Goal: Transaction & Acquisition: Purchase product/service

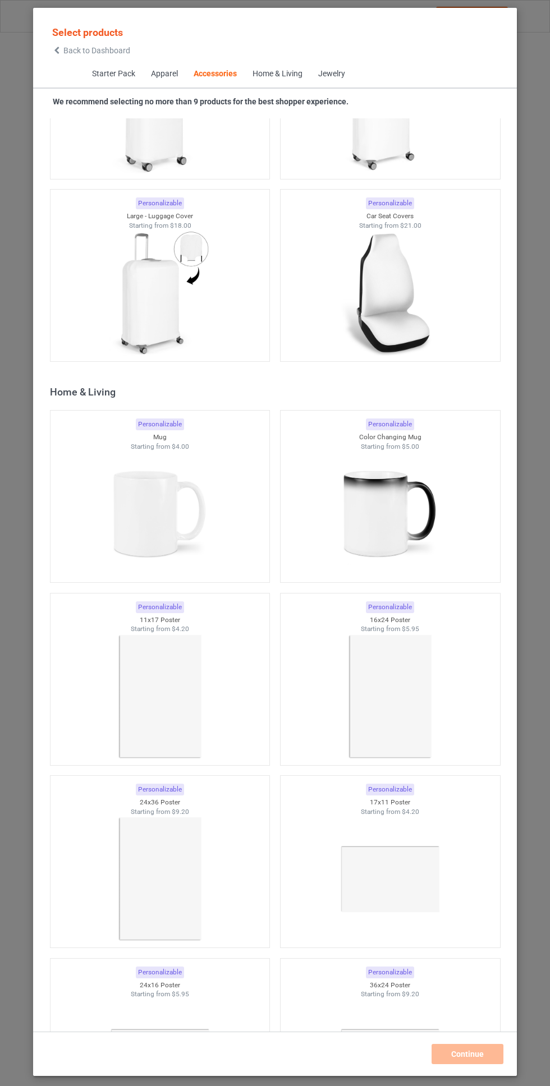
scroll to position [9556, 0]
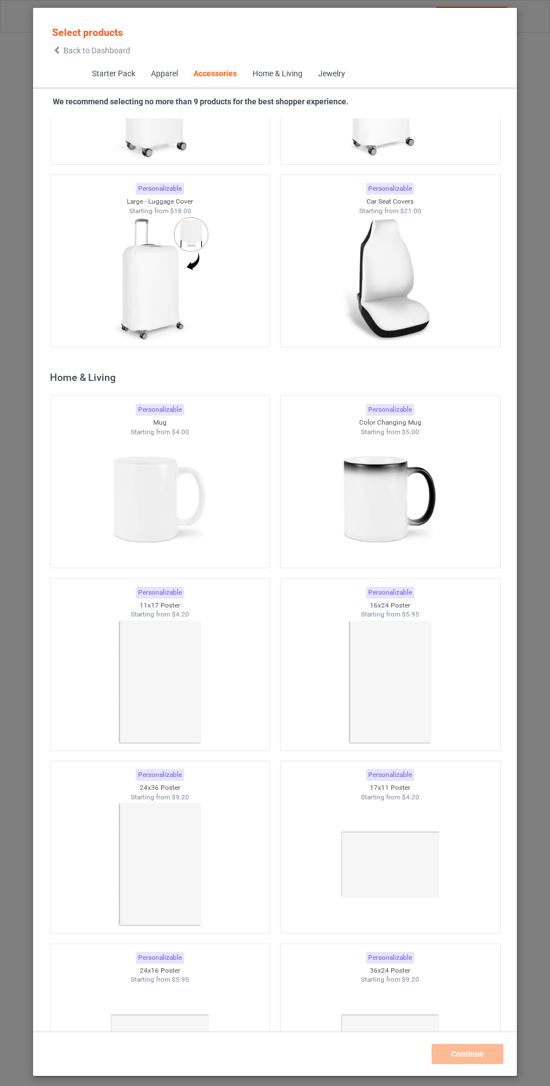
click at [143, 492] on img at bounding box center [159, 499] width 100 height 126
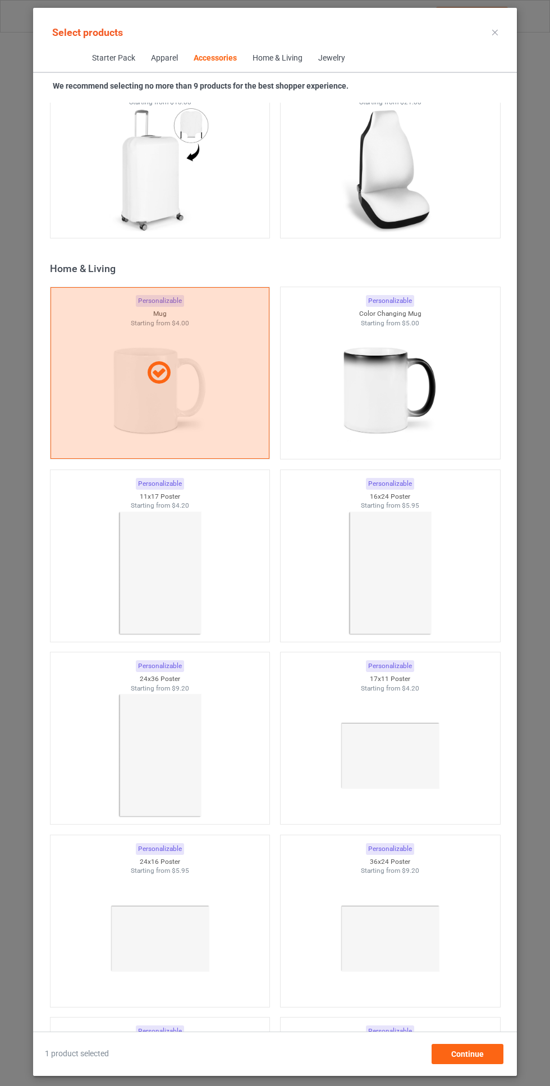
scroll to position [9612, 0]
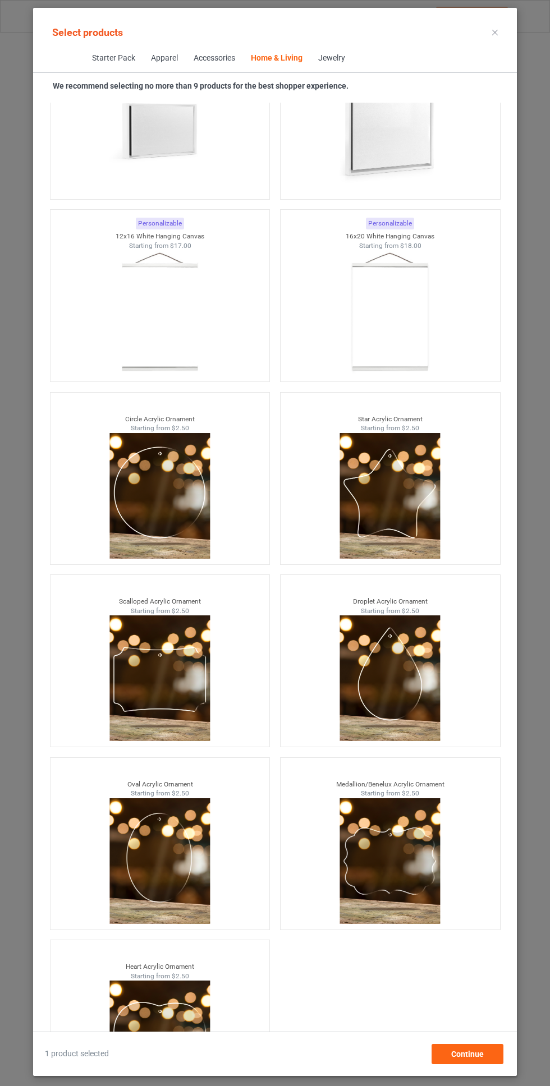
scroll to position [83, 0]
click at [471, 1056] on span "Continue" at bounding box center [467, 1054] width 33 height 9
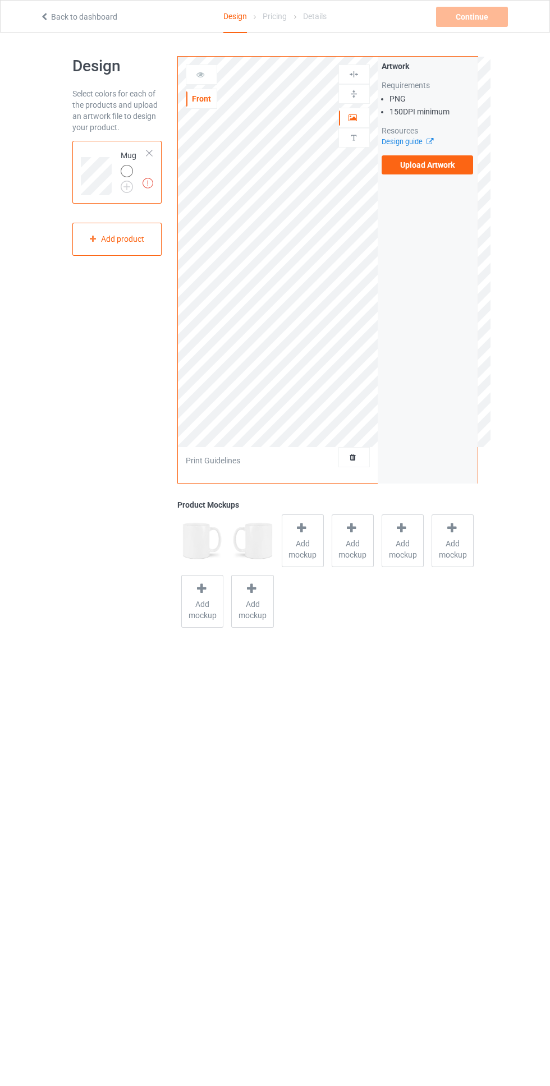
click at [0, 0] on img at bounding box center [0, 0] width 0 height 0
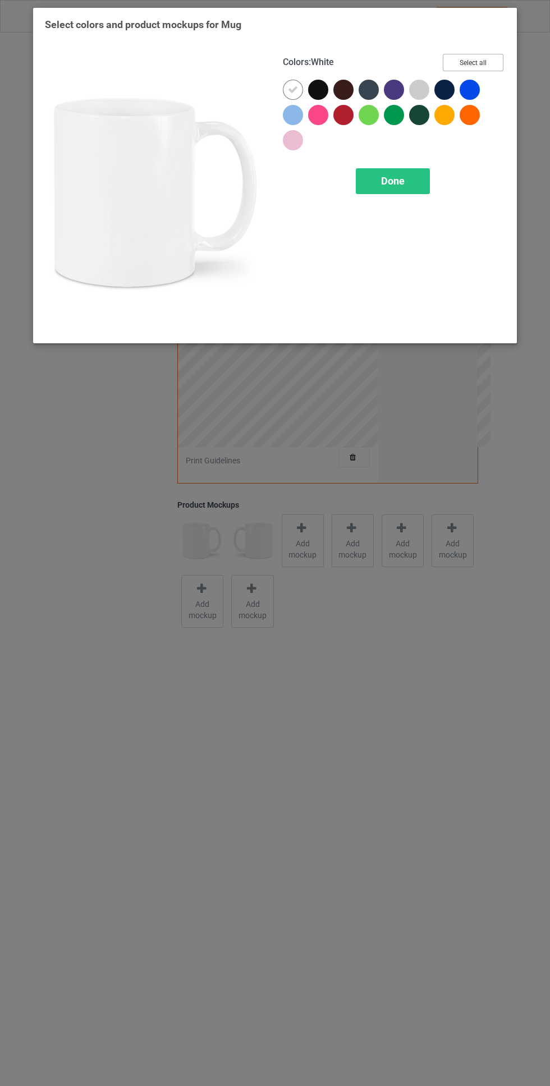
click at [489, 57] on button "Select all" at bounding box center [473, 62] width 61 height 17
click at [398, 177] on span "Done" at bounding box center [393, 181] width 24 height 12
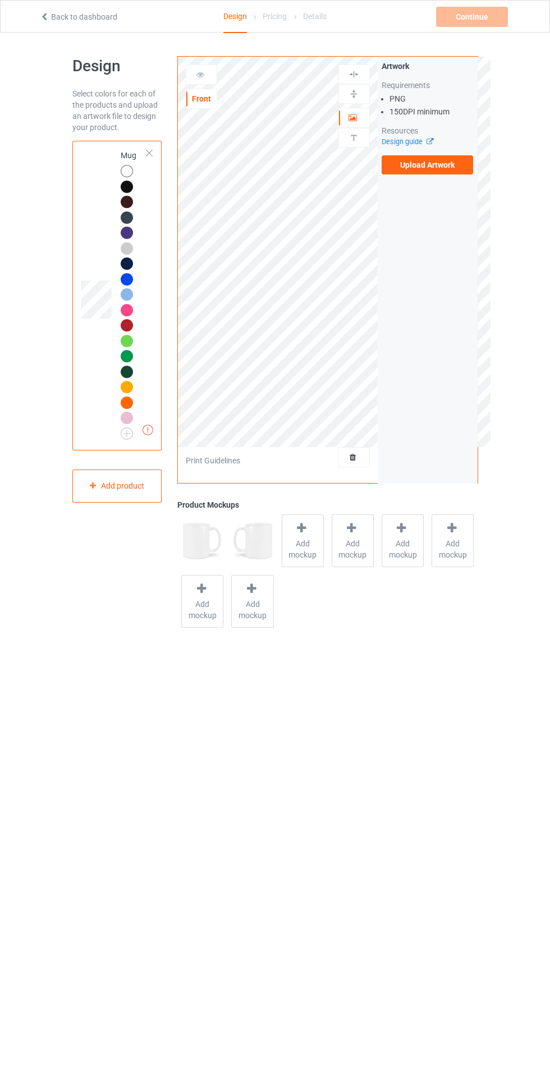
click at [464, 177] on div "Artwork Requirements PNG 150 DPI minimum Resources Design guide Upload Artwork" at bounding box center [428, 118] width 100 height 122
click at [445, 171] on label "Upload Artwork" at bounding box center [428, 164] width 92 height 19
click at [0, 0] on input "Upload Artwork" at bounding box center [0, 0] width 0 height 0
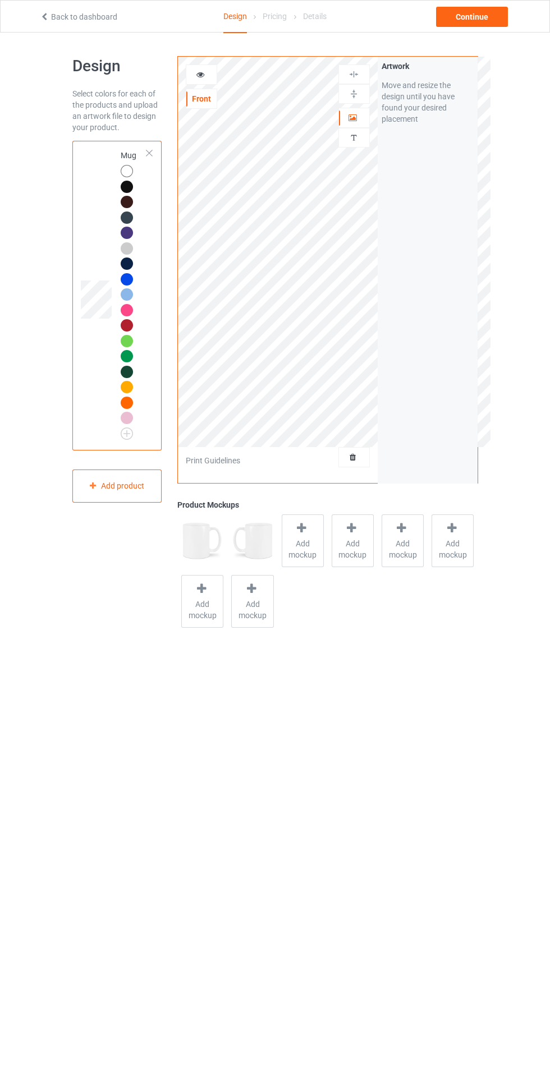
click at [199, 75] on icon at bounding box center [201, 73] width 10 height 8
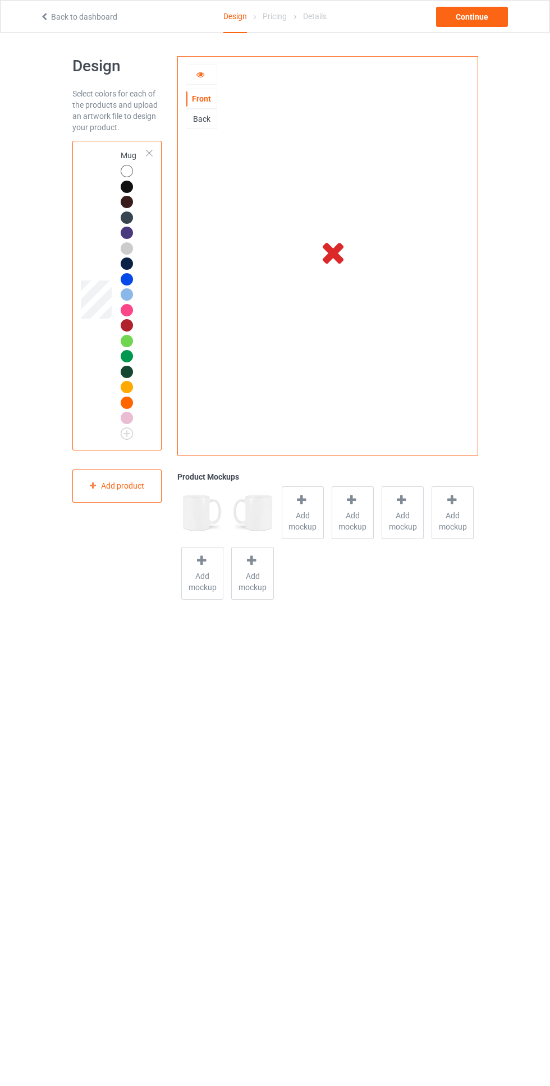
click at [201, 75] on icon at bounding box center [201, 73] width 10 height 8
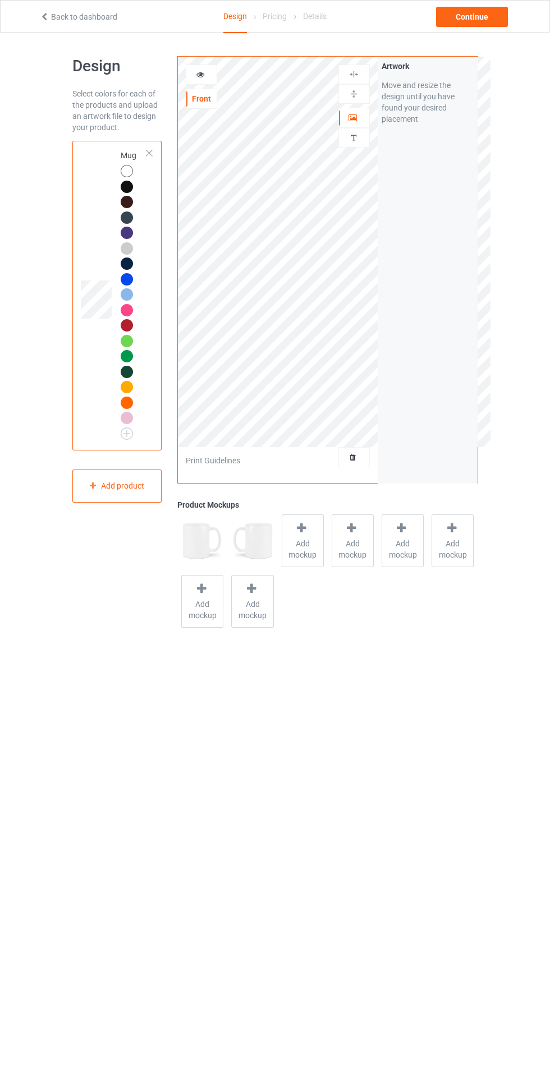
click at [149, 153] on div at bounding box center [149, 153] width 8 height 8
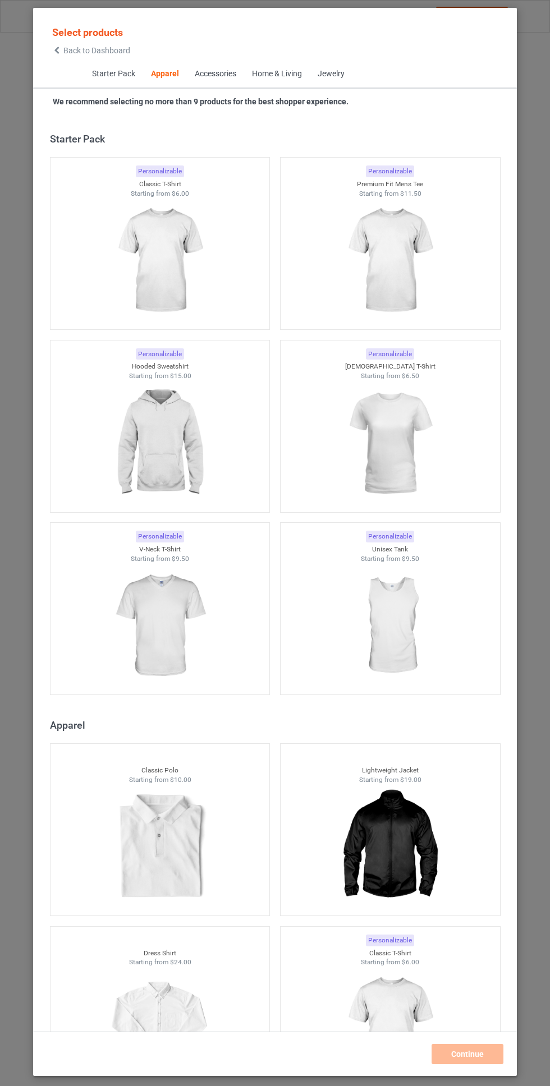
scroll to position [600, 0]
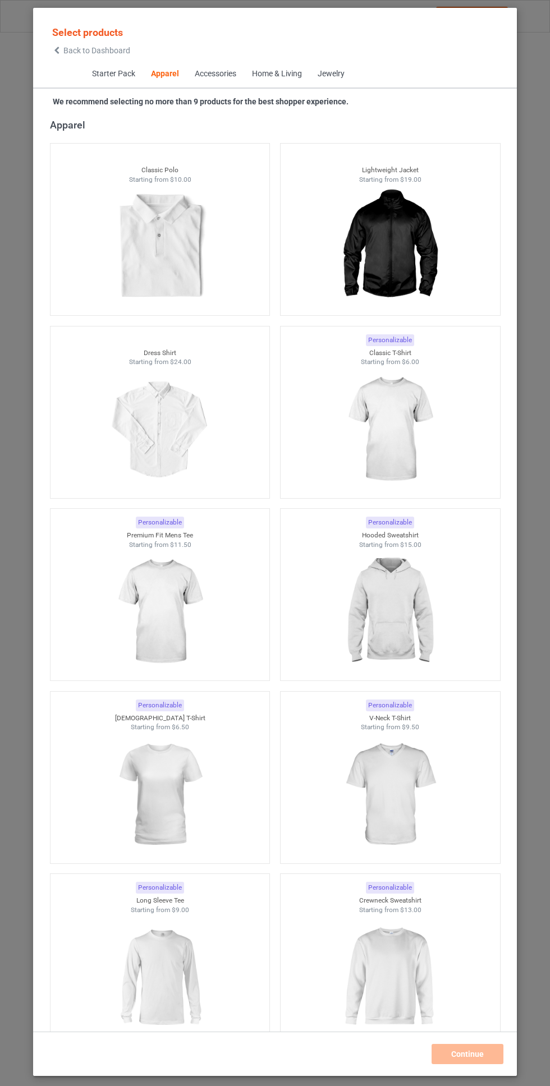
click at [115, 50] on span "Back to Dashboard" at bounding box center [96, 50] width 67 height 9
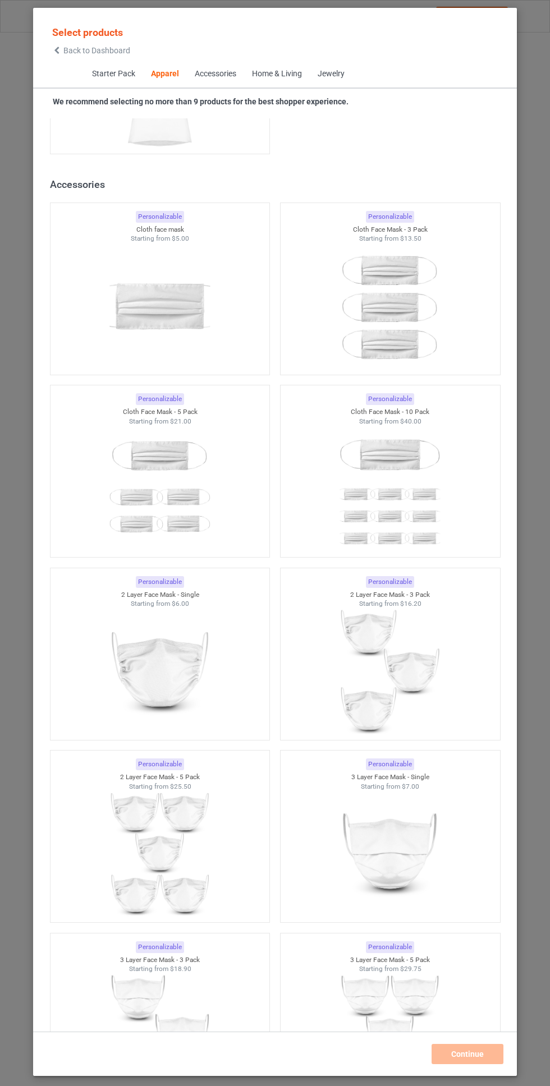
scroll to position [4631, 0]
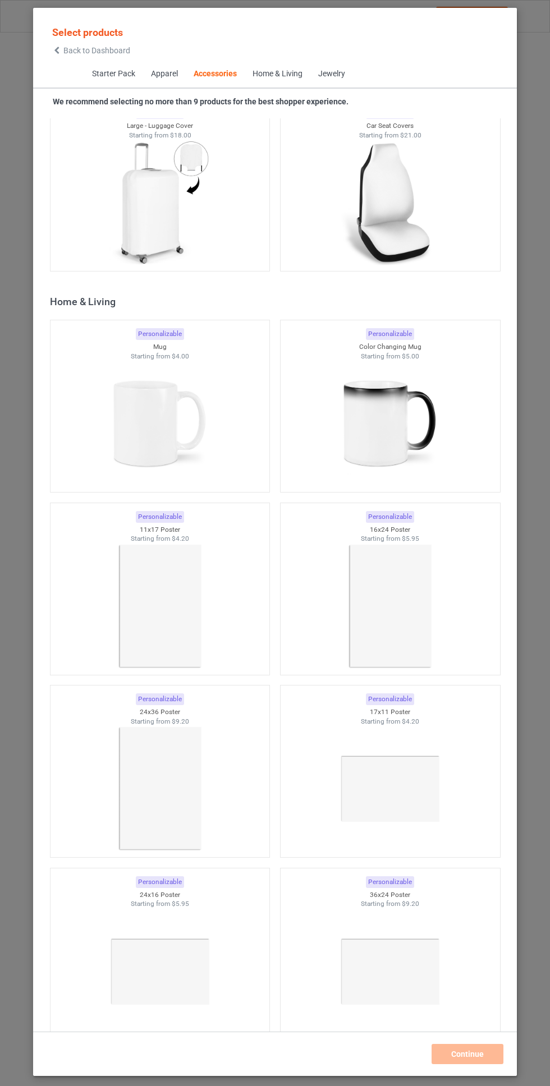
scroll to position [9636, 0]
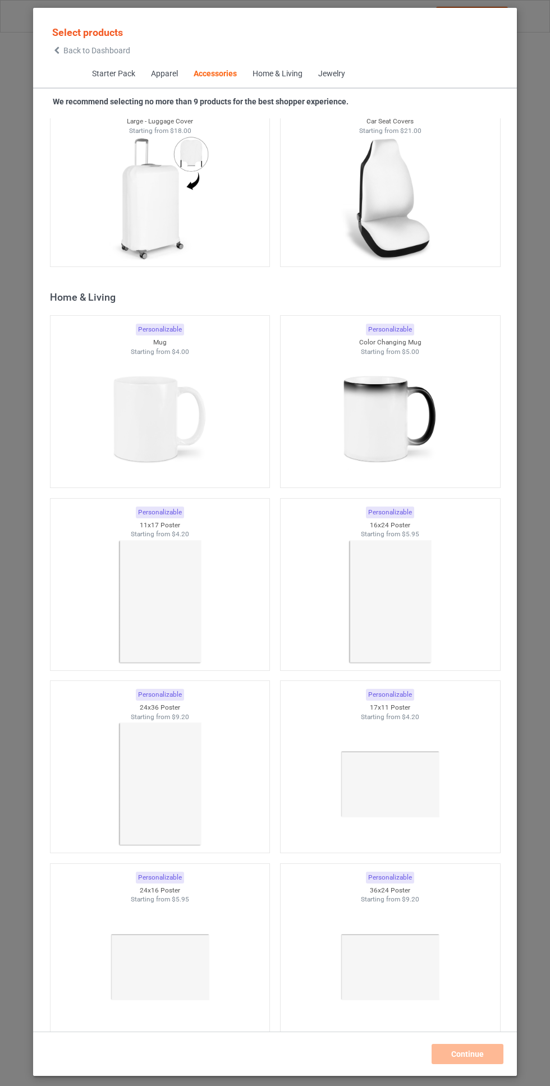
click at [150, 420] on img at bounding box center [159, 419] width 100 height 126
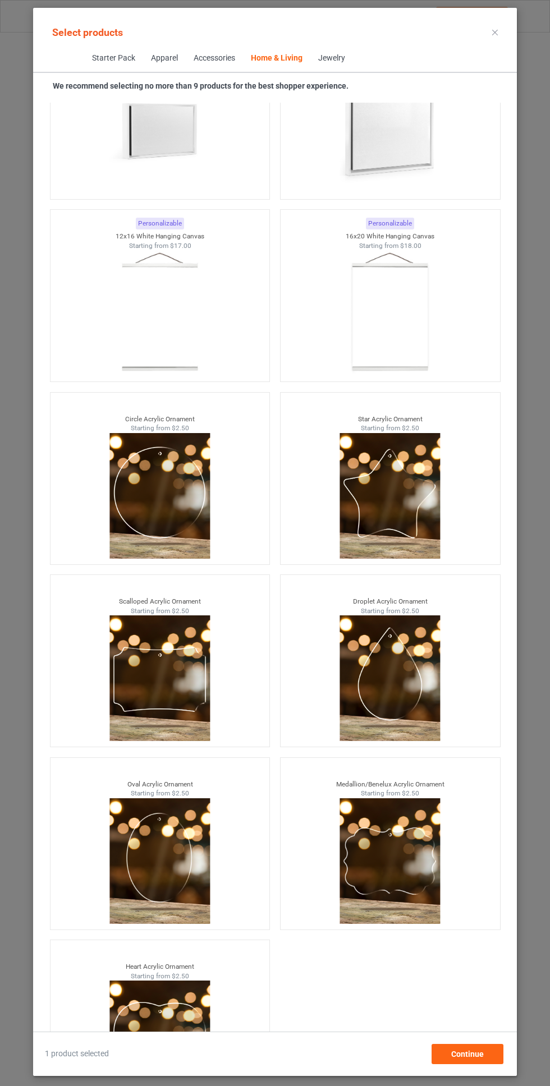
scroll to position [83, 0]
click at [470, 1056] on span "Continue" at bounding box center [467, 1054] width 33 height 9
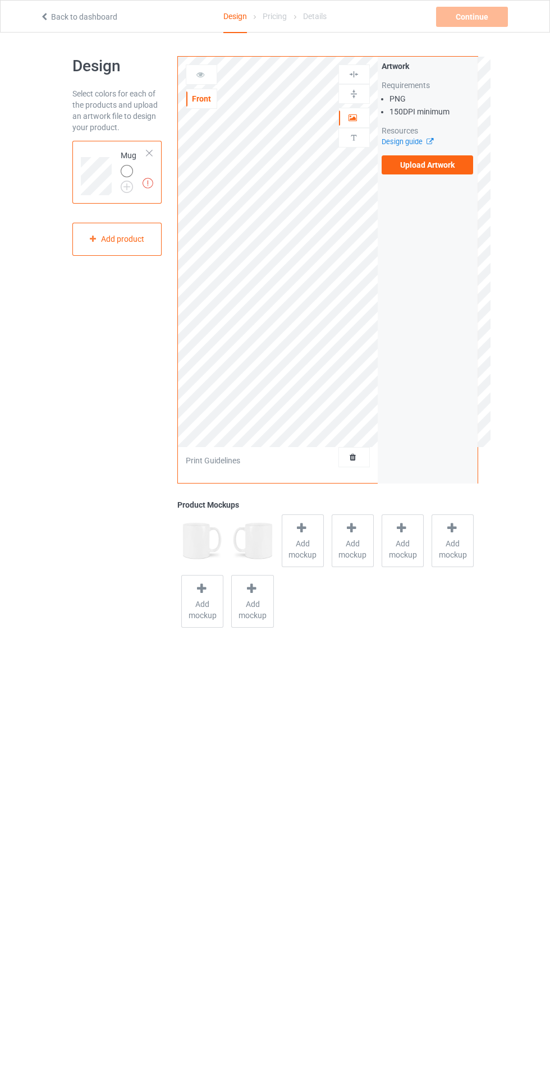
click at [0, 0] on img at bounding box center [0, 0] width 0 height 0
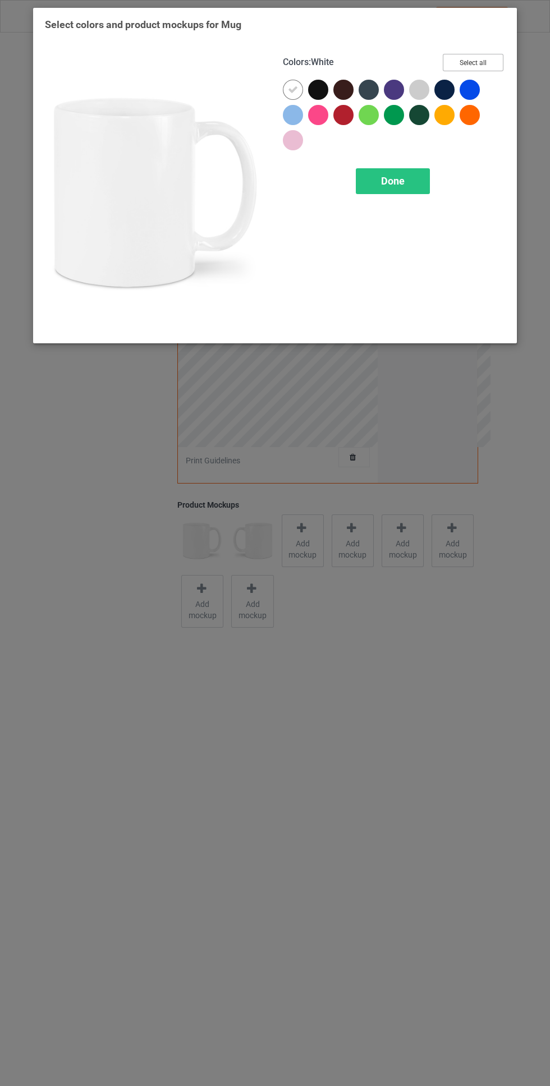
click at [477, 65] on button "Select all" at bounding box center [473, 62] width 61 height 17
click at [398, 174] on div "Done" at bounding box center [393, 181] width 74 height 26
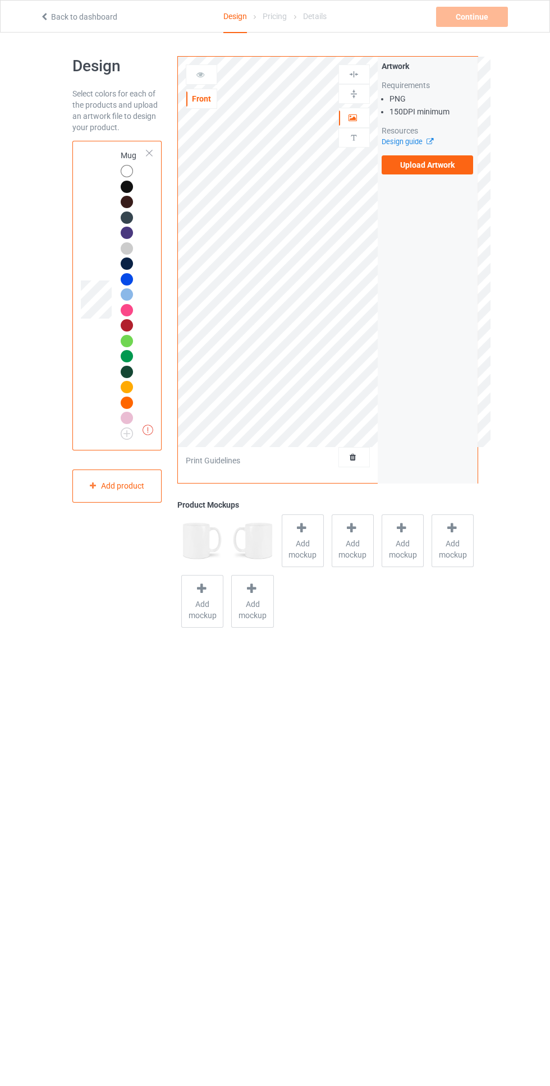
click at [457, 167] on label "Upload Artwork" at bounding box center [428, 164] width 92 height 19
click at [0, 0] on input "Upload Artwork" at bounding box center [0, 0] width 0 height 0
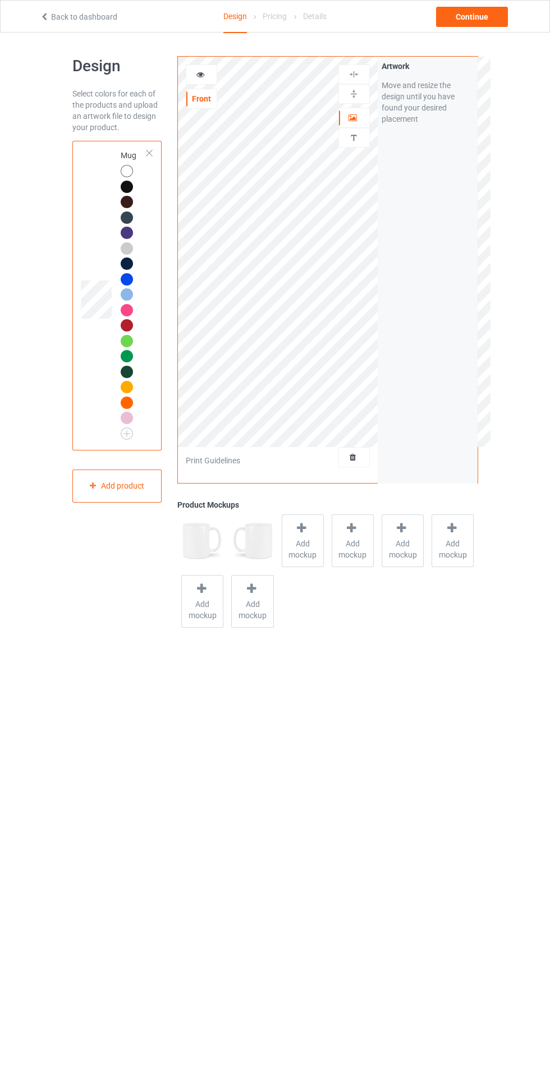
click at [200, 74] on icon at bounding box center [201, 73] width 10 height 8
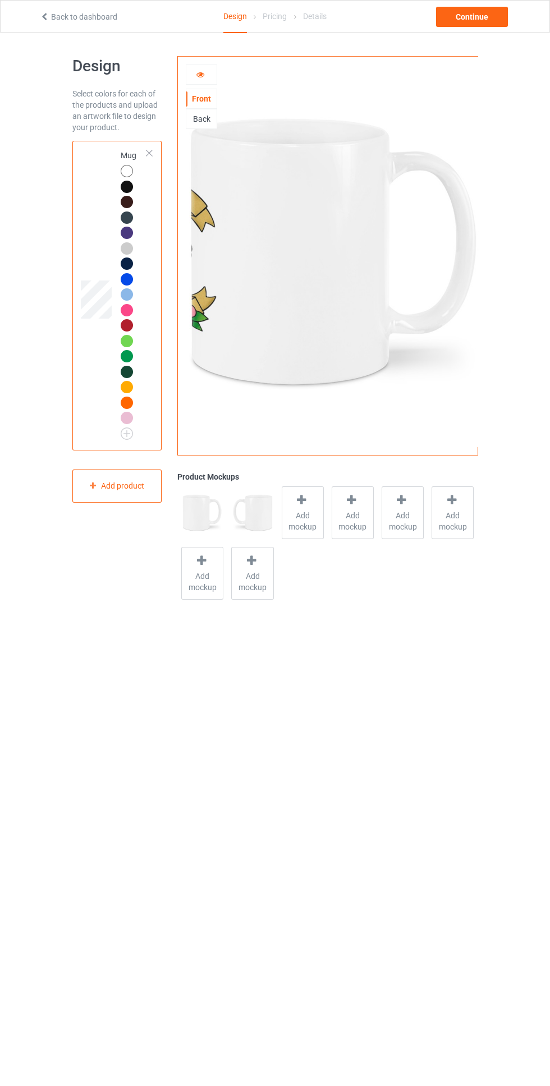
click at [200, 74] on icon at bounding box center [201, 73] width 10 height 8
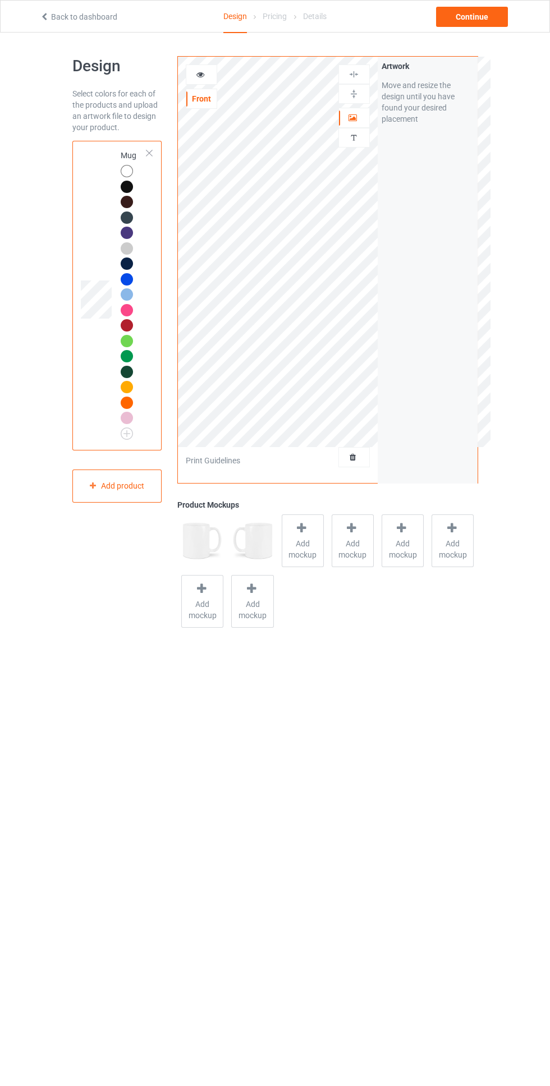
click at [359, 119] on div at bounding box center [354, 117] width 30 height 11
click at [353, 74] on img at bounding box center [353, 74] width 11 height 11
click at [361, 84] on div at bounding box center [353, 75] width 31 height 20
click at [360, 93] on div at bounding box center [354, 94] width 30 height 11
click at [200, 73] on icon at bounding box center [201, 73] width 10 height 8
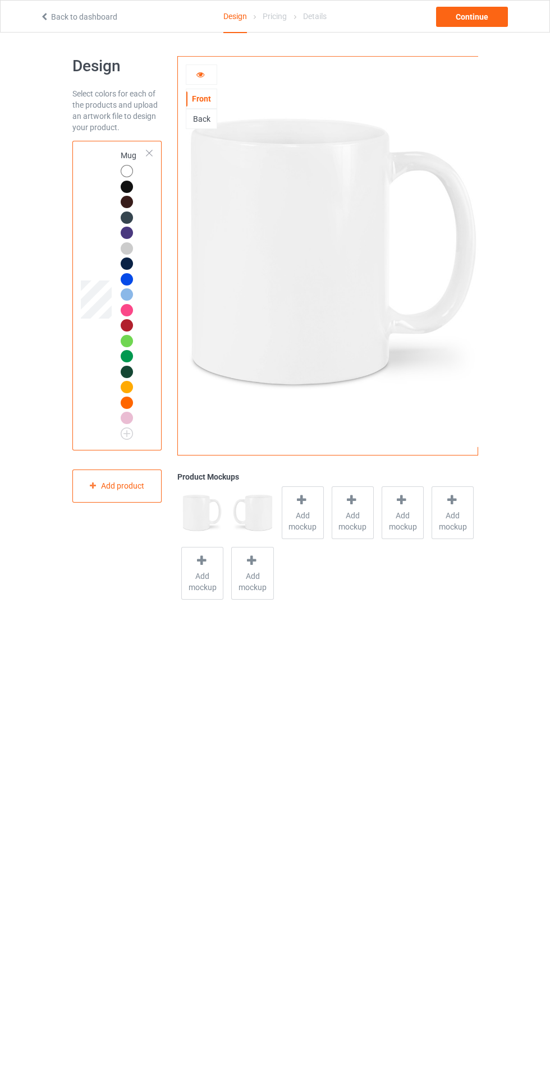
click at [208, 117] on div "Back" at bounding box center [201, 118] width 30 height 11
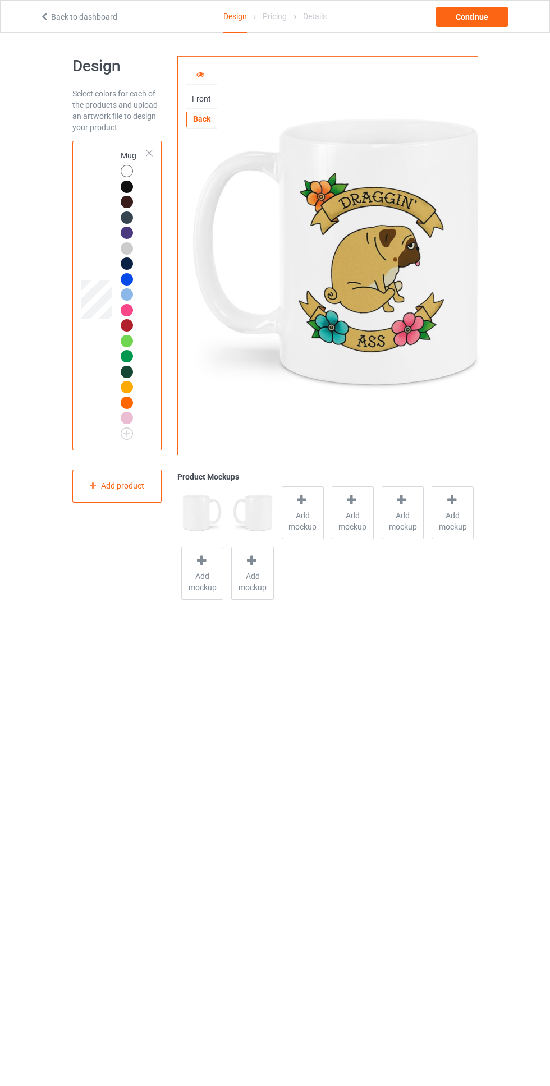
click at [200, 73] on icon at bounding box center [201, 73] width 10 height 8
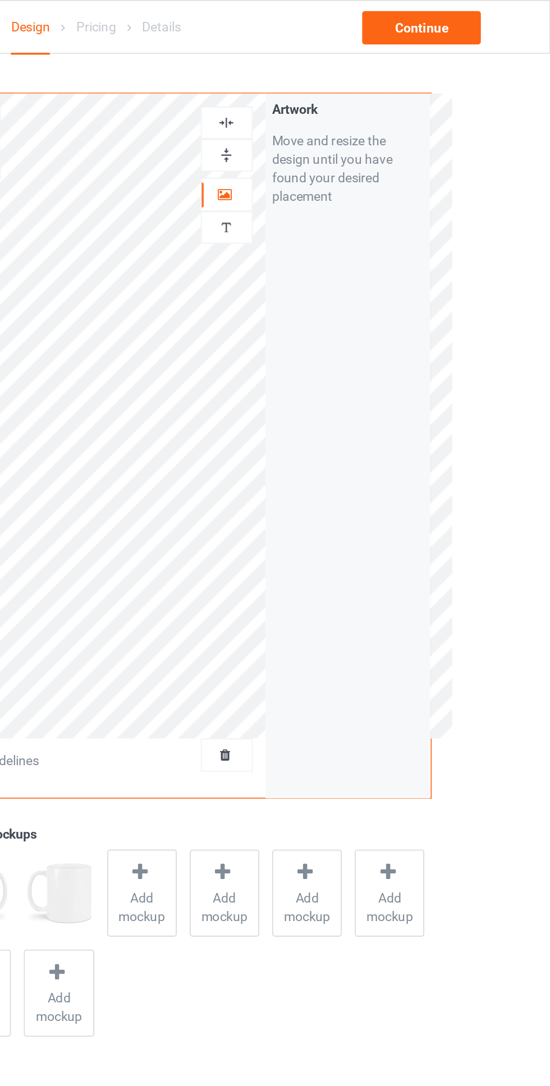
click at [358, 95] on img at bounding box center [353, 94] width 11 height 11
click at [359, 93] on img at bounding box center [353, 94] width 11 height 11
click at [355, 91] on img at bounding box center [353, 94] width 11 height 11
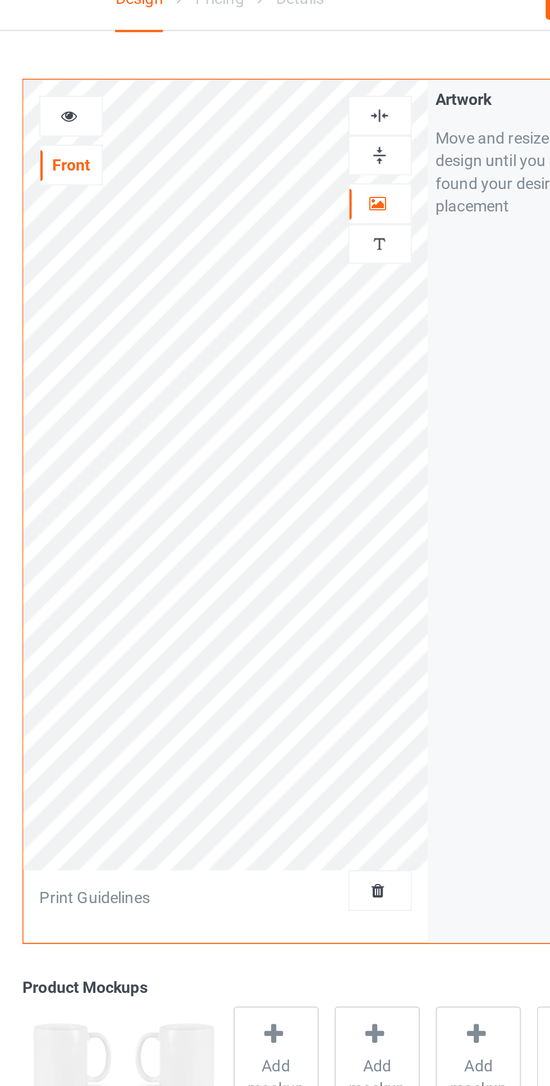
click at [352, 95] on img at bounding box center [353, 94] width 11 height 11
click at [204, 68] on div at bounding box center [201, 75] width 31 height 20
click at [204, 76] on icon at bounding box center [201, 73] width 10 height 8
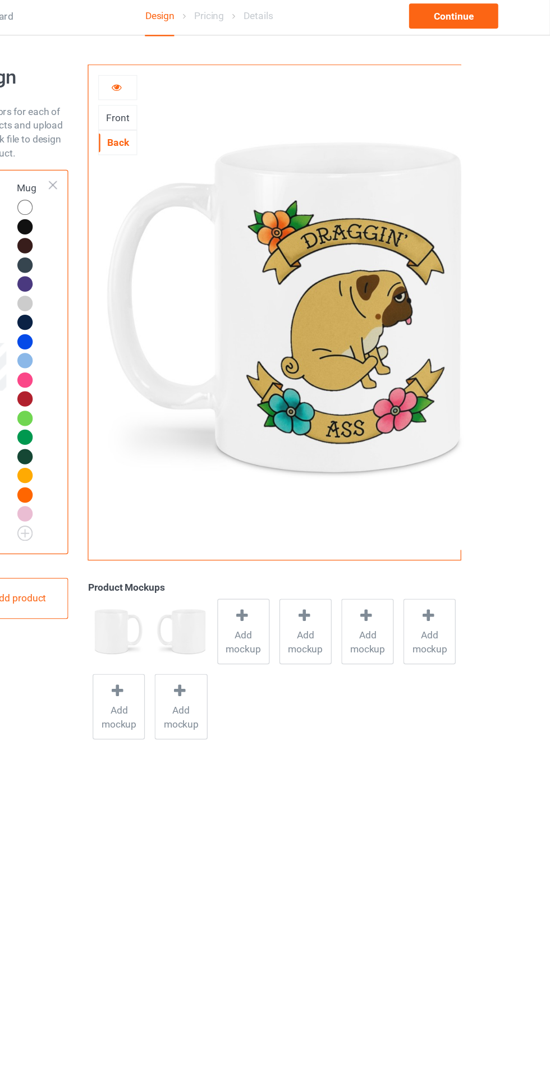
click at [200, 72] on icon at bounding box center [201, 73] width 10 height 8
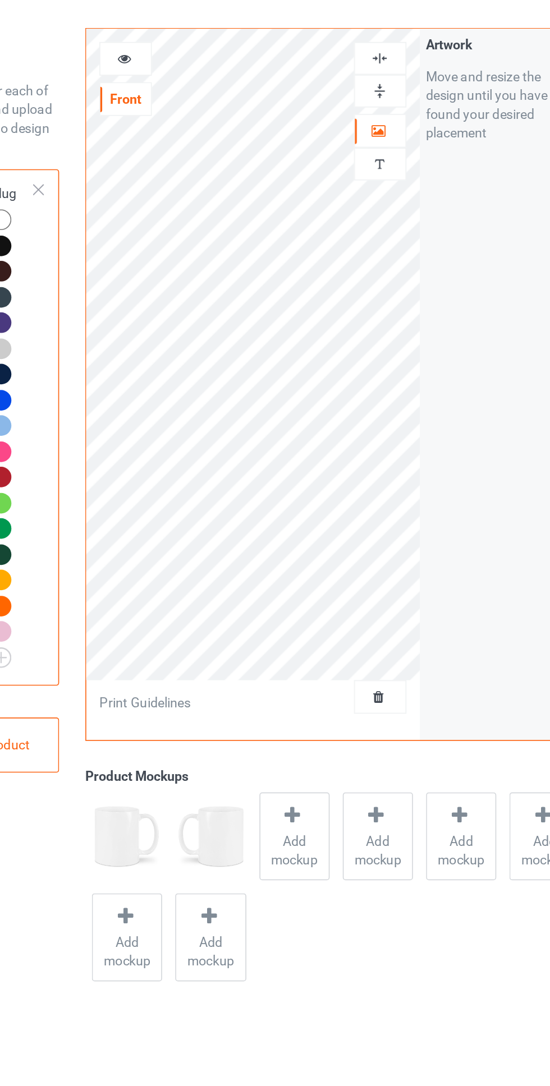
click at [353, 95] on img at bounding box center [353, 94] width 11 height 11
click at [352, 96] on img at bounding box center [353, 94] width 11 height 11
click at [206, 65] on div at bounding box center [201, 75] width 31 height 20
click at [201, 70] on icon at bounding box center [201, 73] width 10 height 8
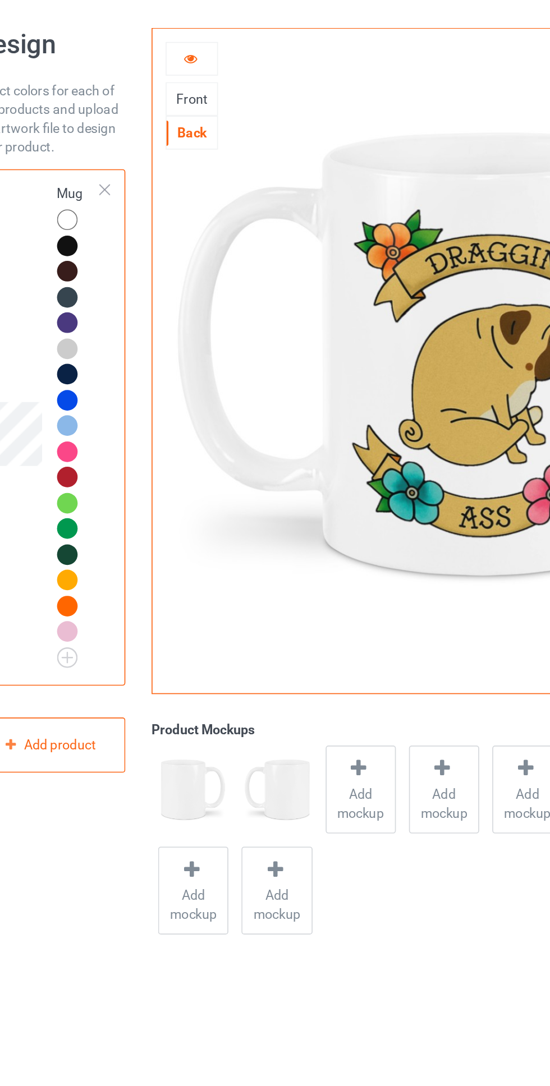
click at [199, 73] on icon at bounding box center [201, 73] width 10 height 8
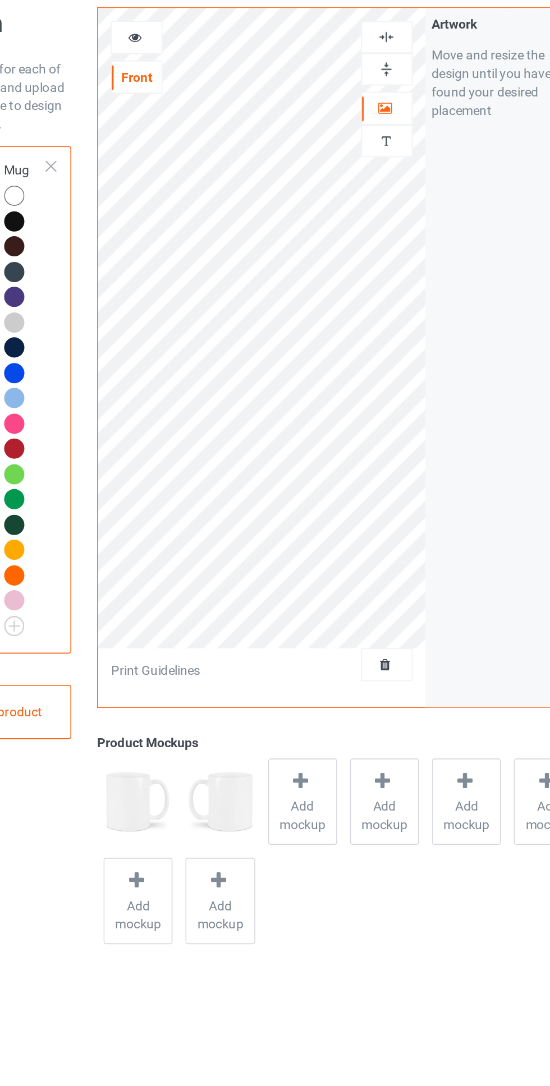
click at [353, 92] on img at bounding box center [353, 94] width 11 height 11
click at [197, 66] on div at bounding box center [201, 75] width 31 height 20
click at [200, 75] on icon at bounding box center [201, 73] width 10 height 8
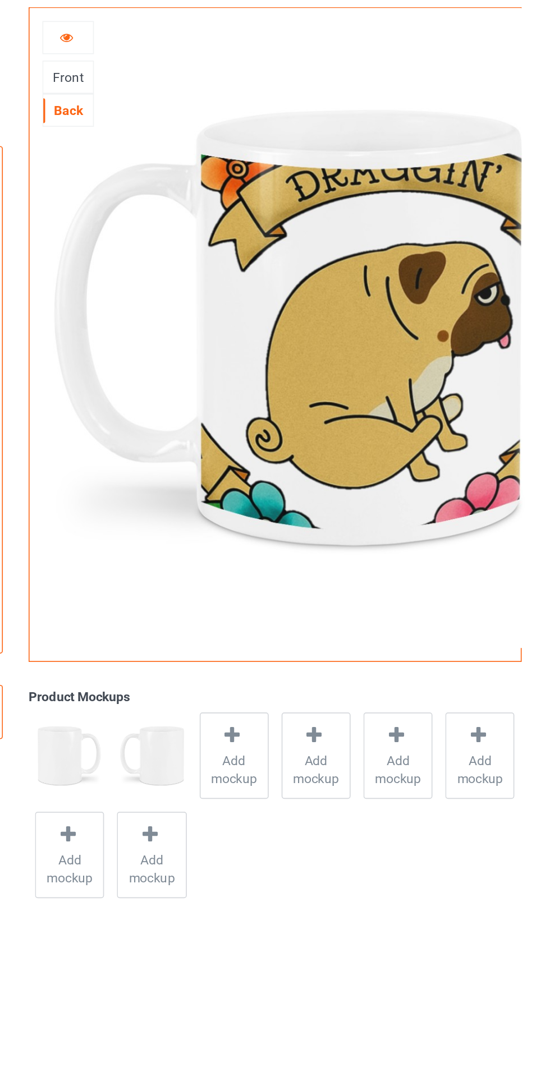
click at [200, 75] on icon at bounding box center [201, 73] width 10 height 8
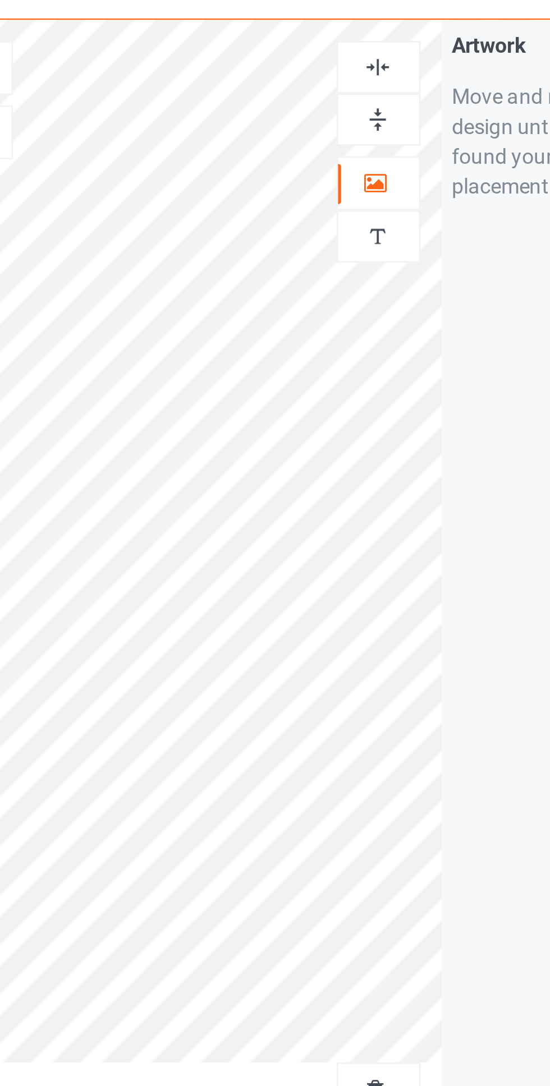
click at [355, 95] on img at bounding box center [353, 94] width 11 height 11
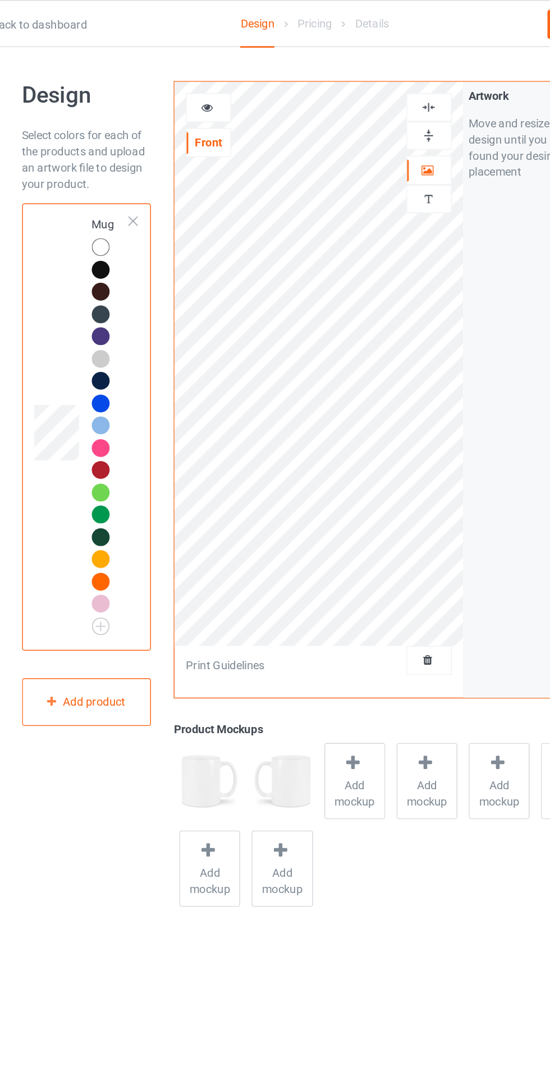
click at [362, 100] on div at bounding box center [353, 94] width 31 height 20
click at [200, 73] on icon at bounding box center [201, 73] width 10 height 8
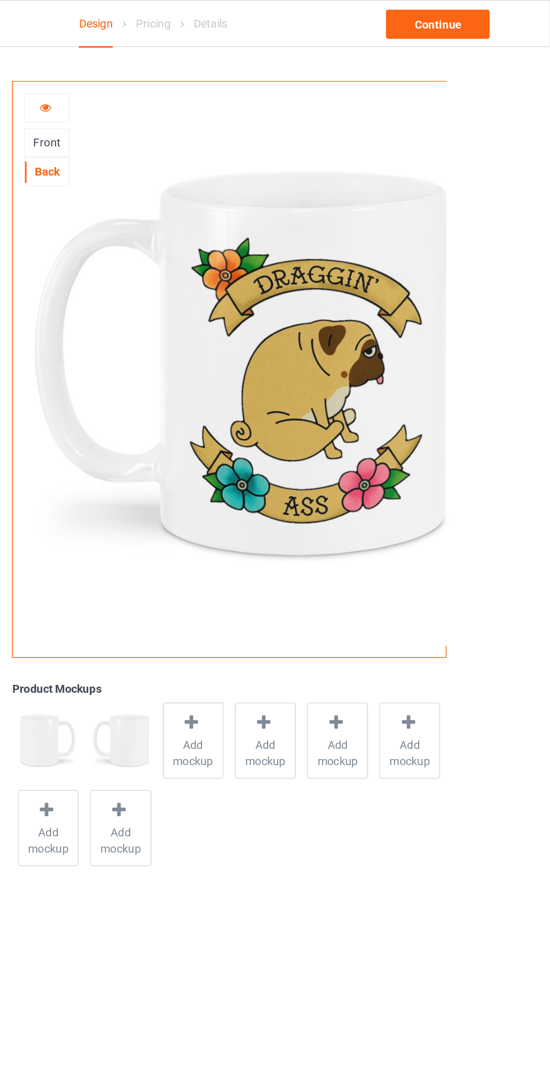
click at [200, 73] on icon at bounding box center [201, 73] width 10 height 8
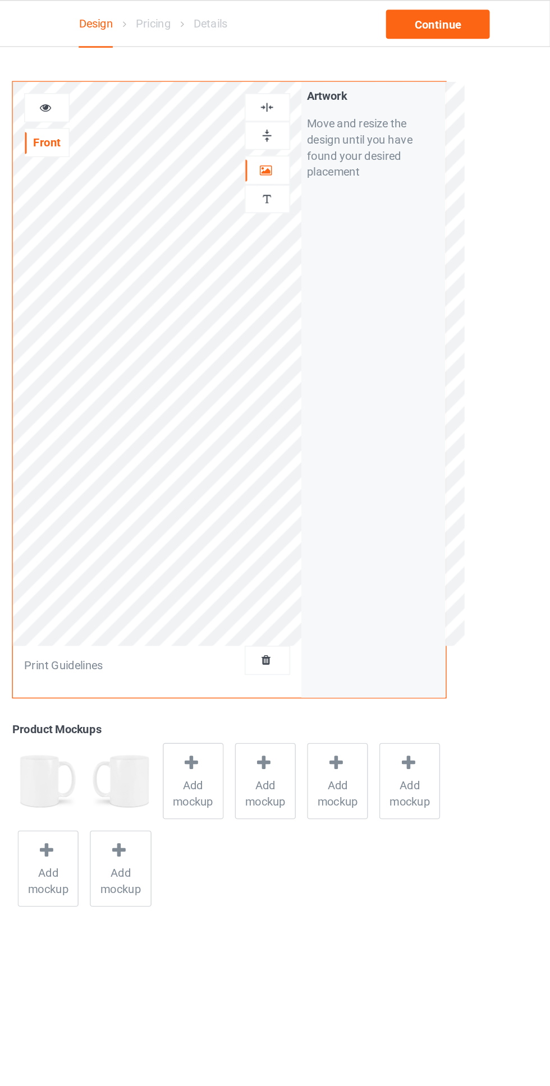
click at [360, 95] on div at bounding box center [354, 94] width 30 height 11
click at [301, 536] on div at bounding box center [303, 530] width 16 height 16
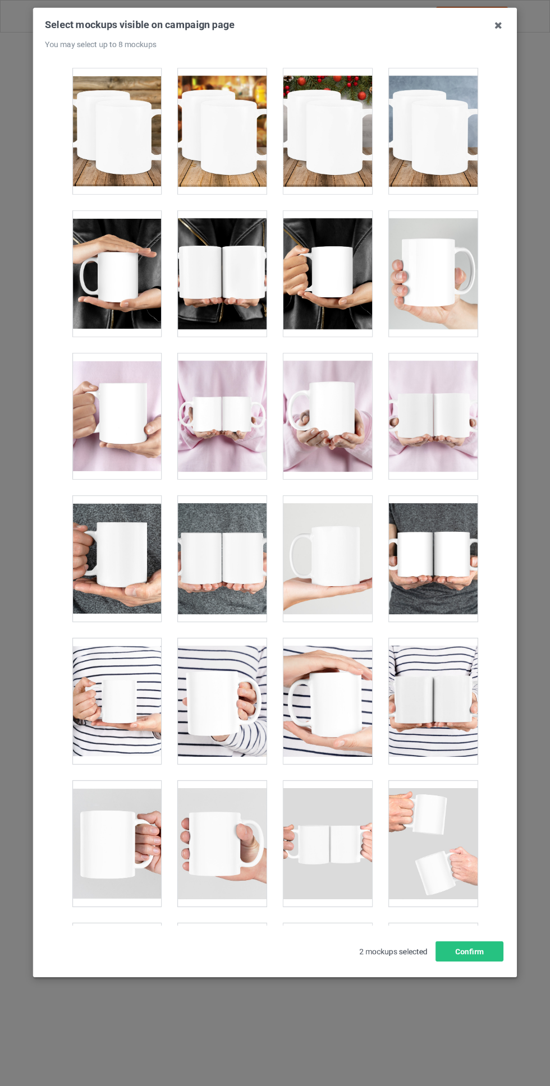
scroll to position [861, 0]
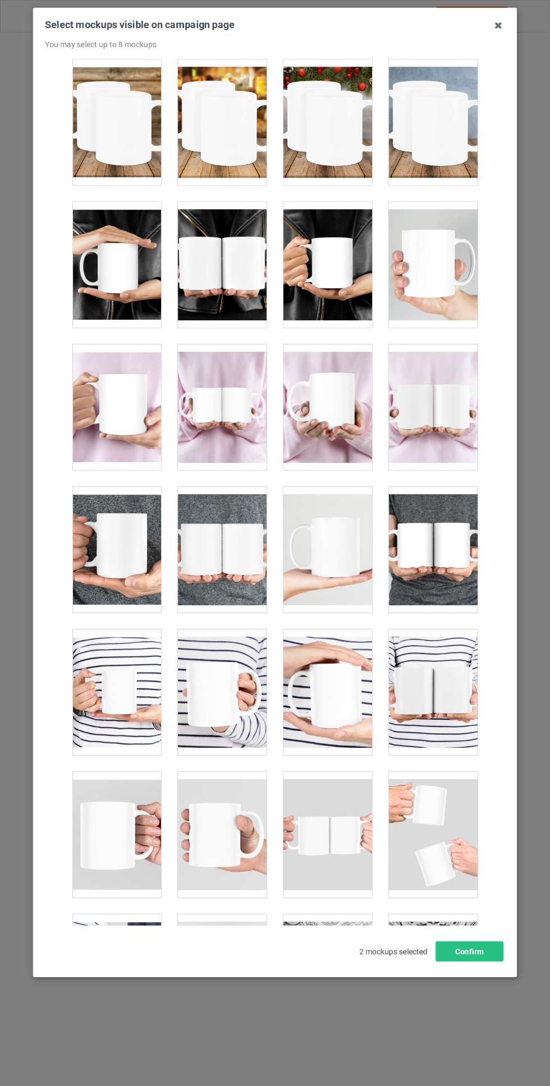
click at [119, 261] on div at bounding box center [116, 265] width 89 height 126
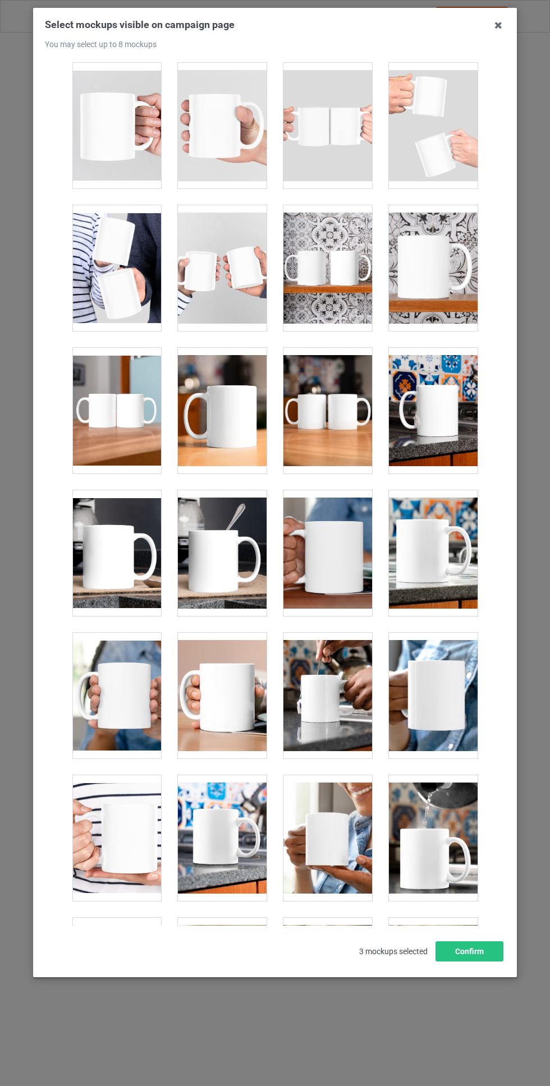
scroll to position [1570, 0]
click at [195, 406] on div at bounding box center [222, 411] width 89 height 126
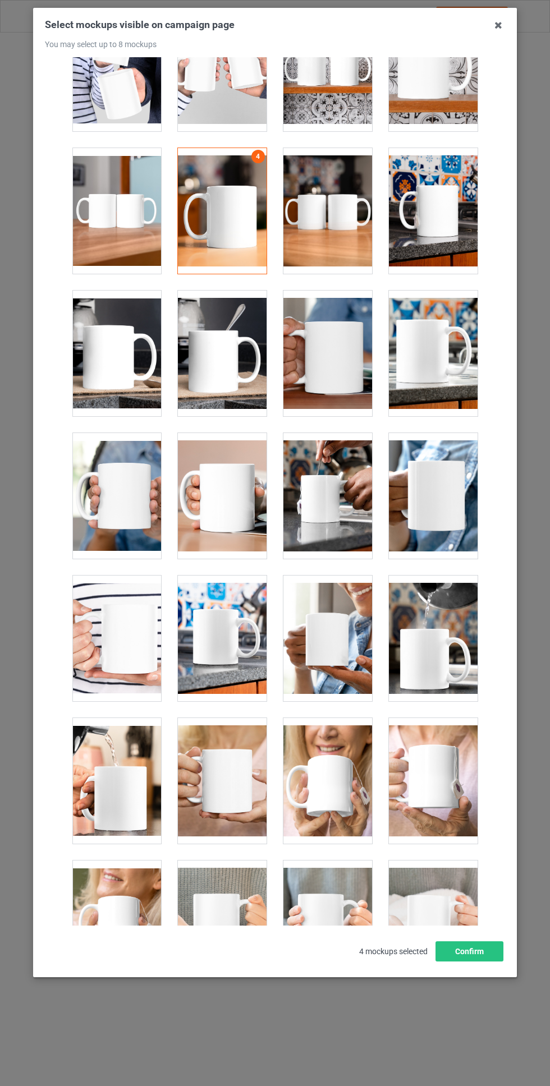
scroll to position [1770, 0]
click at [220, 499] on div at bounding box center [222, 496] width 89 height 126
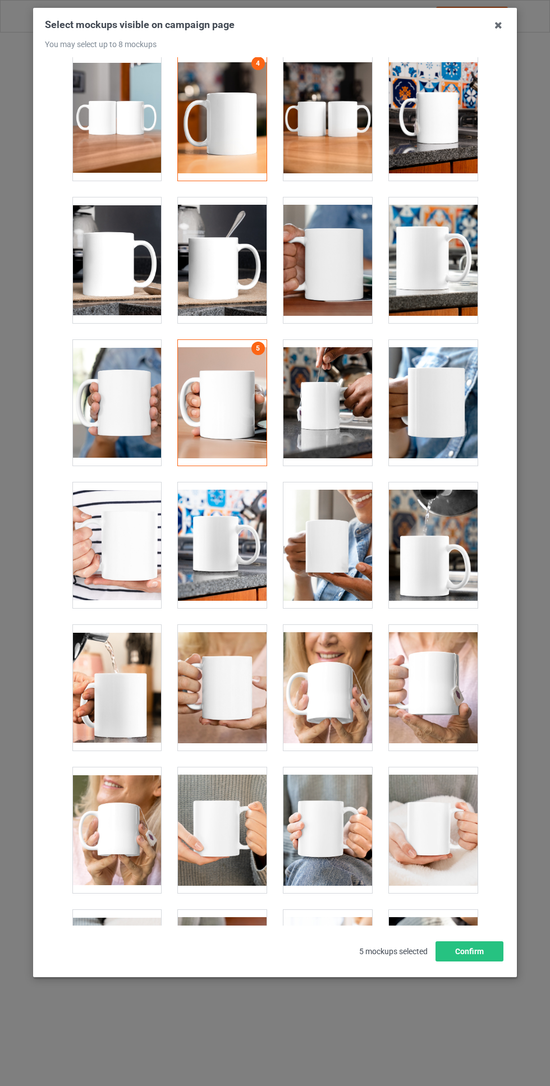
scroll to position [1869, 0]
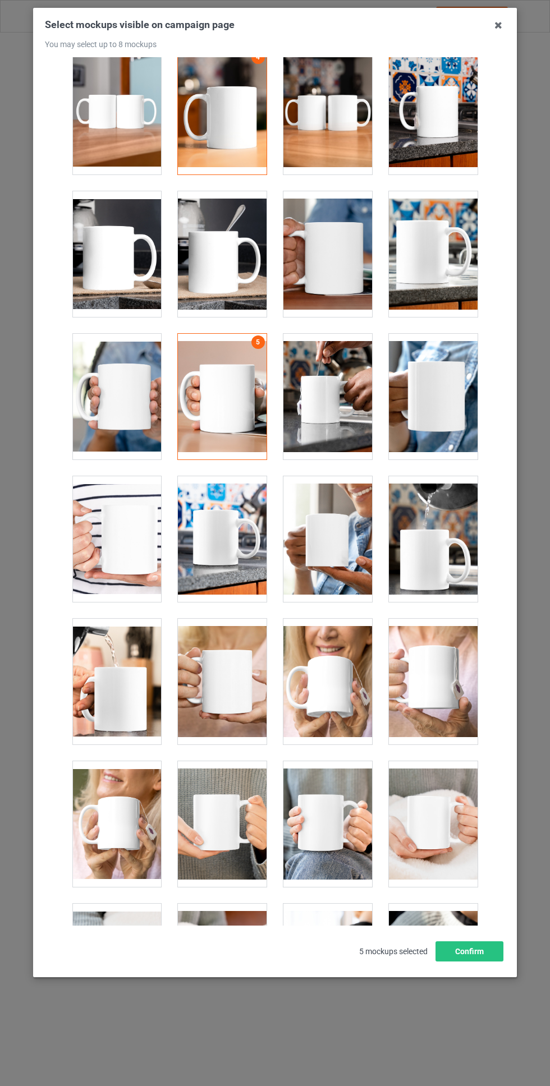
click at [334, 693] on div at bounding box center [327, 682] width 89 height 126
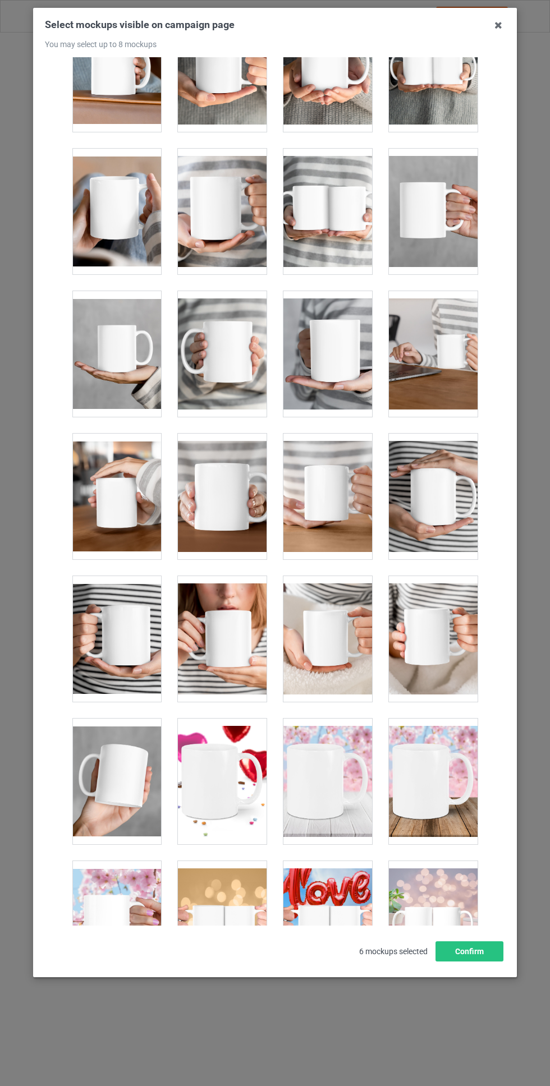
scroll to position [24, 0]
click at [118, 770] on div at bounding box center [116, 782] width 89 height 126
click at [490, 962] on button "Confirm" at bounding box center [469, 951] width 68 height 20
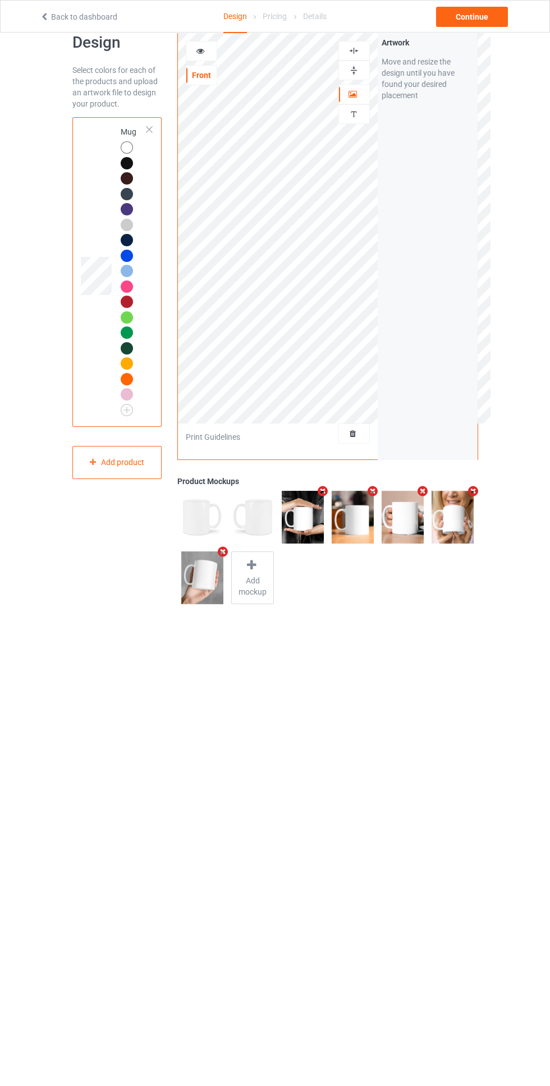
click at [360, 76] on div at bounding box center [353, 71] width 31 height 20
click at [475, 22] on div "Continue" at bounding box center [472, 17] width 72 height 20
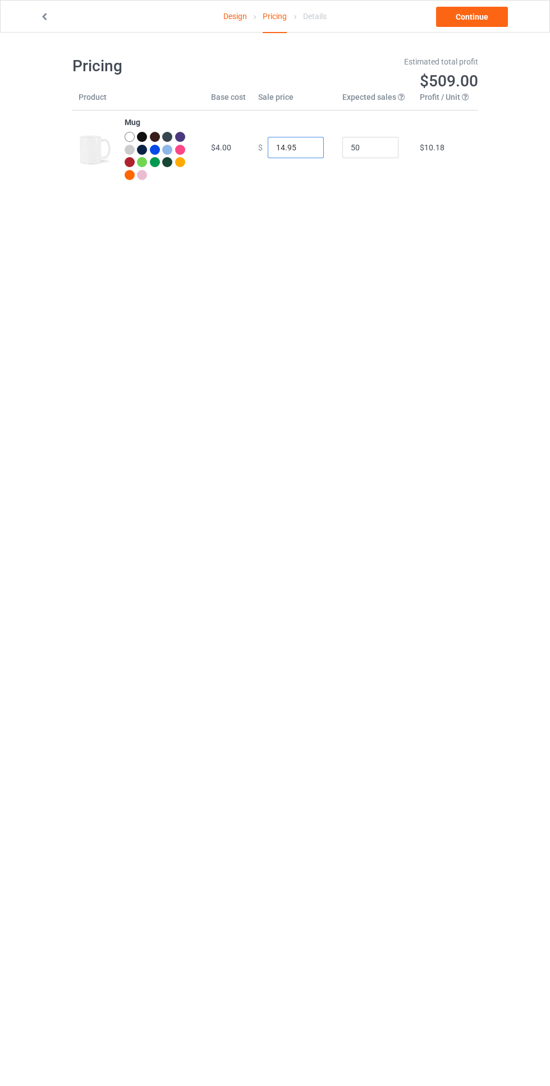
click at [289, 148] on input "14.95" at bounding box center [296, 147] width 56 height 21
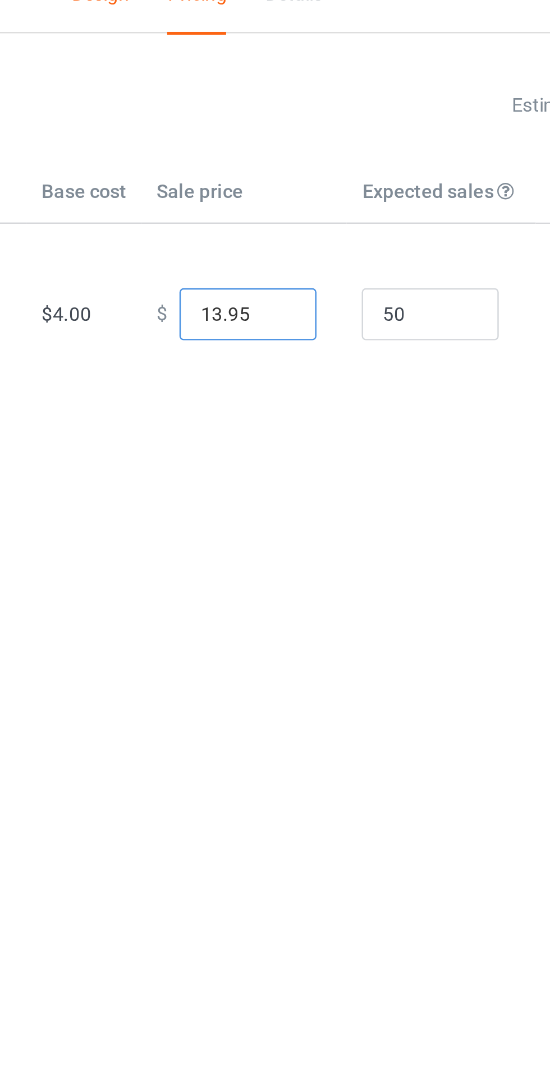
click at [302, 150] on input "13.95" at bounding box center [296, 147] width 56 height 21
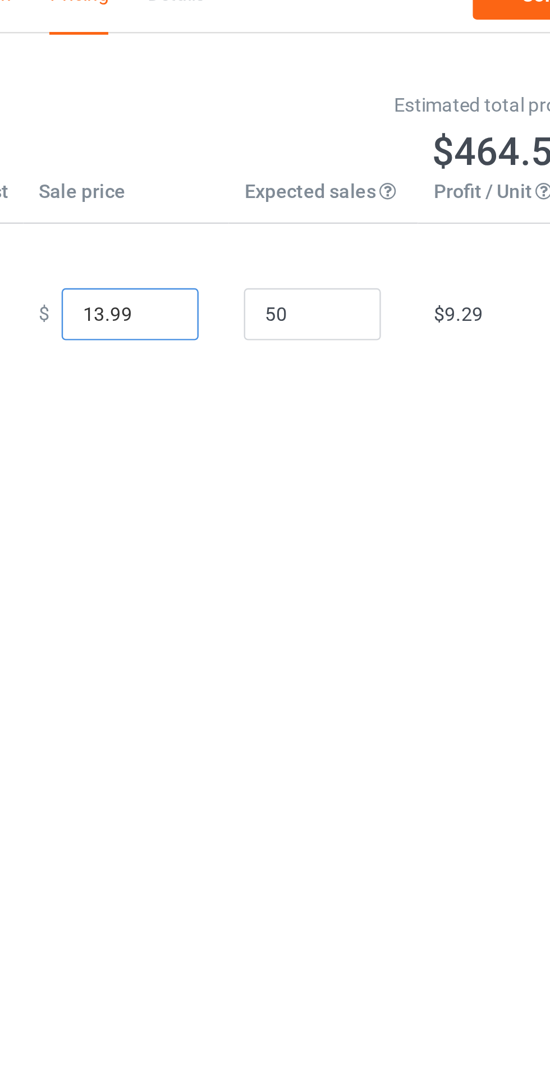
click at [281, 152] on input "13.99" at bounding box center [296, 147] width 56 height 21
click at [308, 149] on input "14.99" at bounding box center [296, 147] width 56 height 21
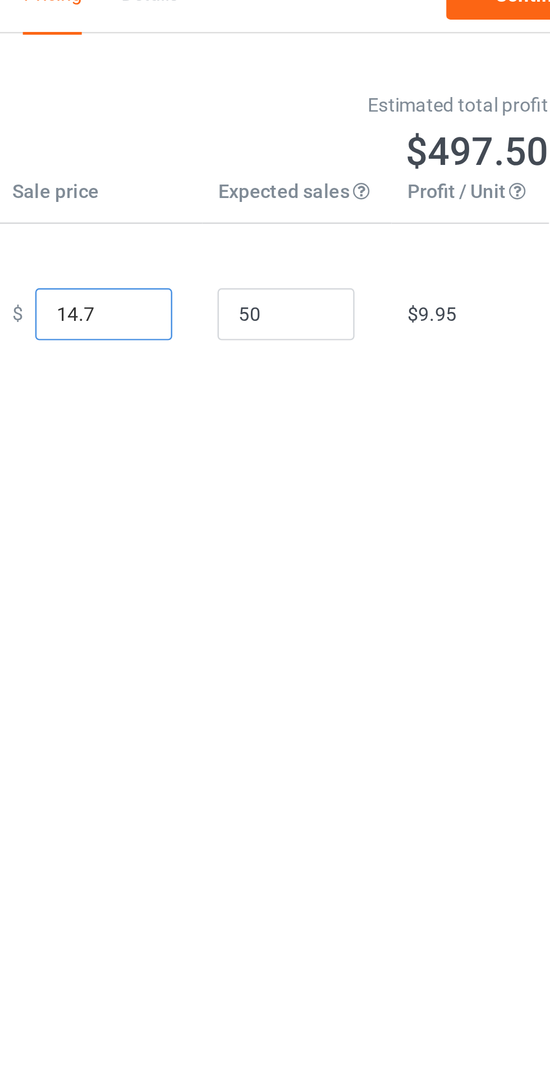
type input "14.75"
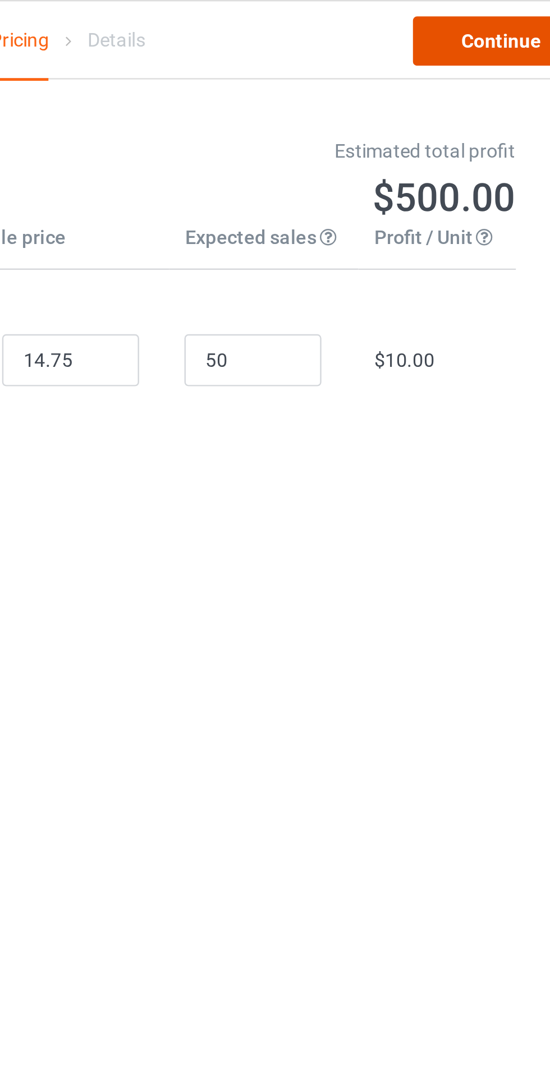
click at [476, 11] on link "Continue" at bounding box center [472, 17] width 72 height 20
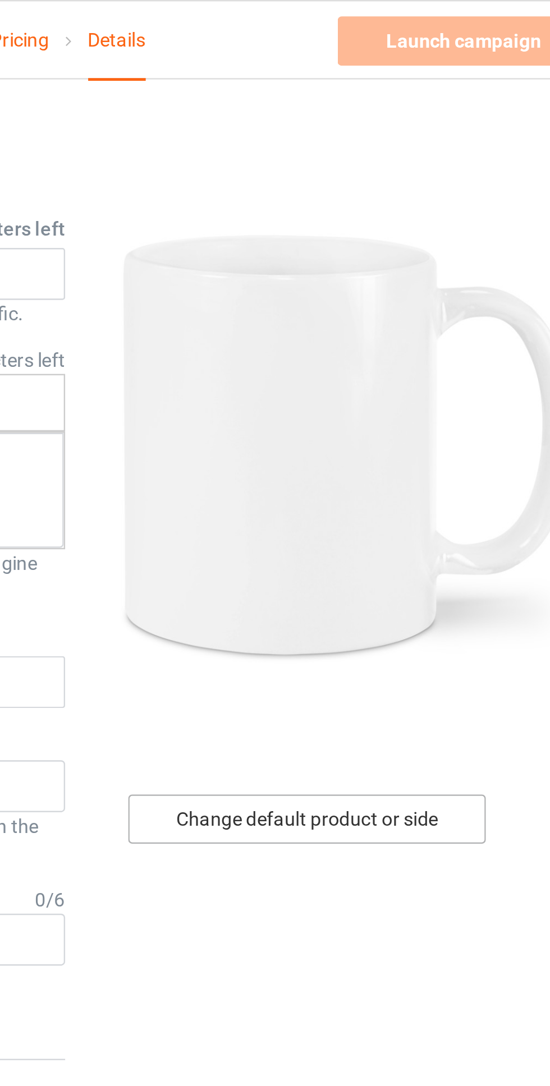
click at [419, 340] on div "Change default product or side" at bounding box center [392, 335] width 146 height 20
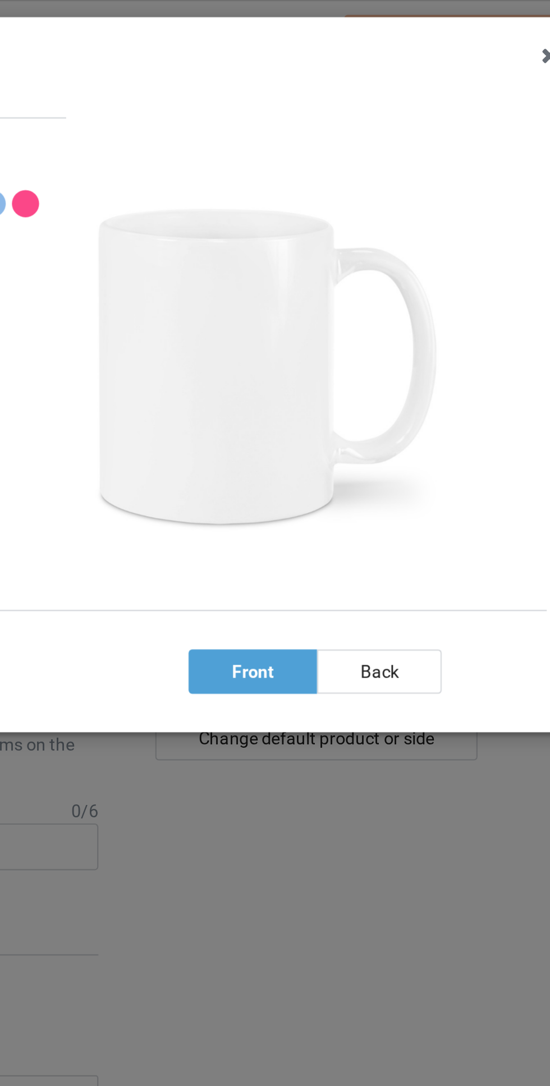
click at [424, 311] on div "back" at bounding box center [421, 305] width 57 height 20
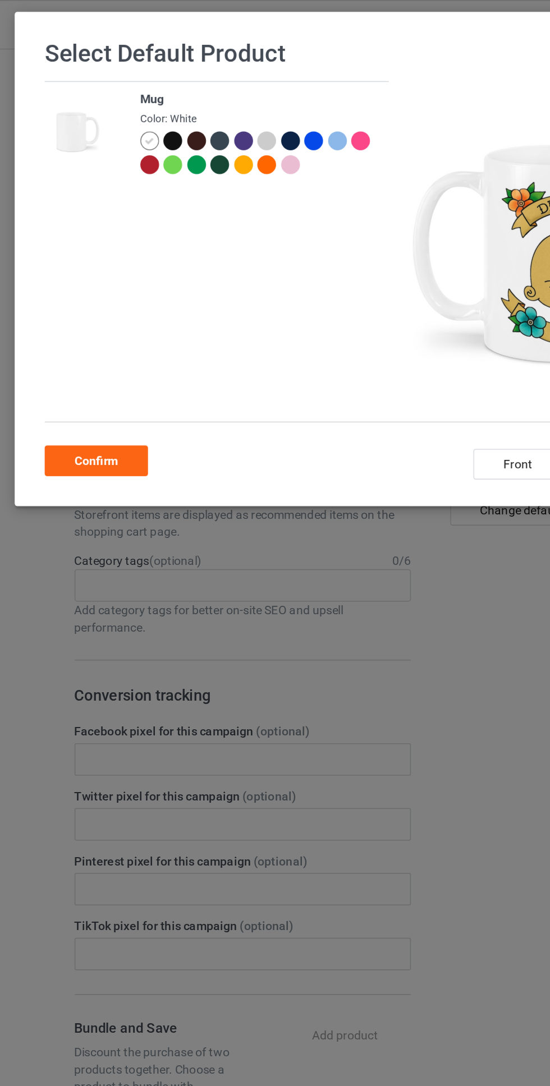
click at [89, 298] on div "Confirm" at bounding box center [87, 303] width 68 height 20
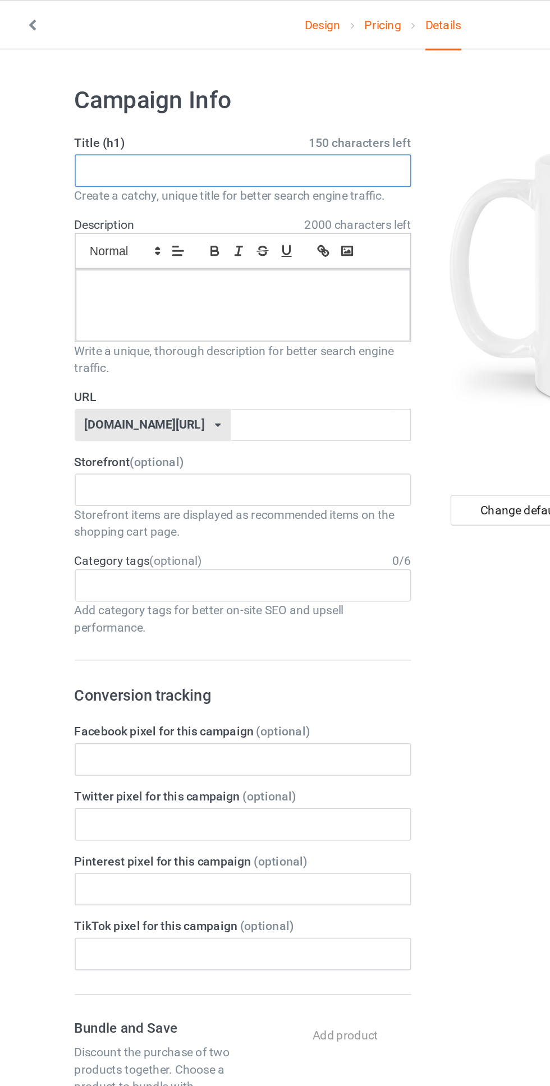
click at [228, 117] on input "text" at bounding box center [182, 112] width 221 height 21
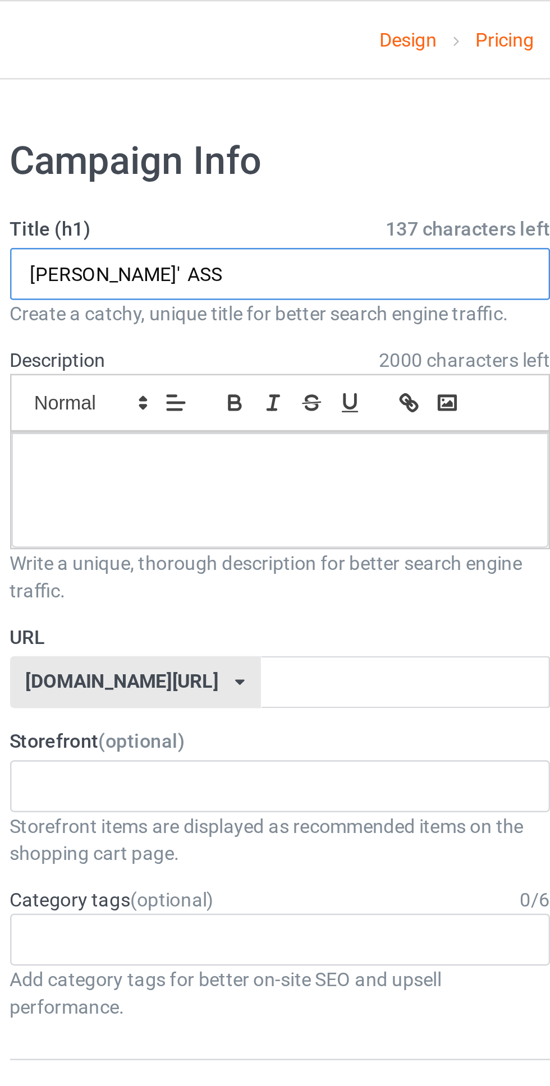
type input "[PERSON_NAME]' ASS"
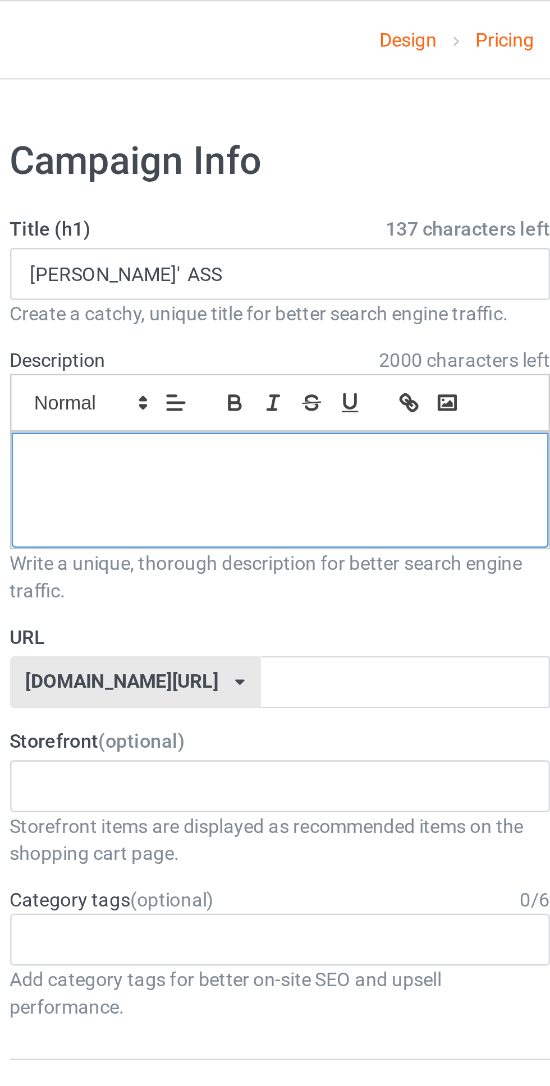
click at [201, 203] on div at bounding box center [183, 200] width 220 height 47
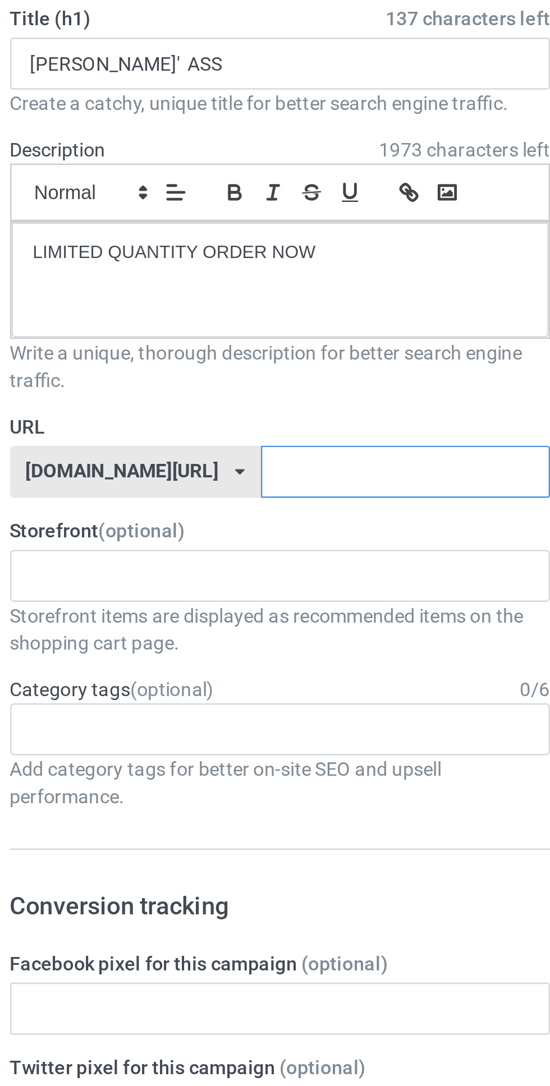
click at [175, 275] on input "text" at bounding box center [234, 279] width 118 height 21
type input "mug2"
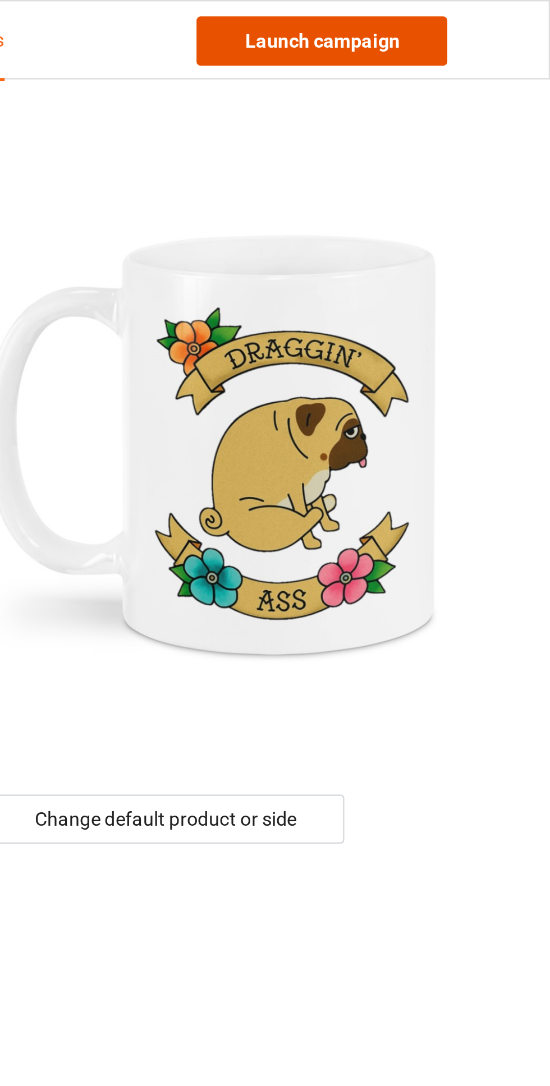
click at [477, 22] on link "Launch campaign" at bounding box center [456, 17] width 103 height 20
